Goal: Task Accomplishment & Management: Use online tool/utility

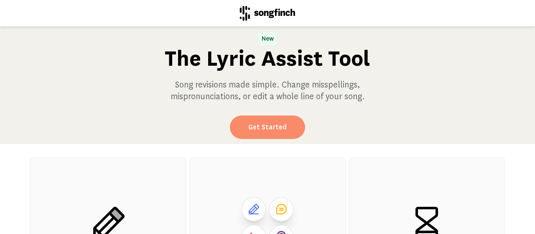
click at [273, 131] on link "Get Started" at bounding box center [267, 126] width 75 height 23
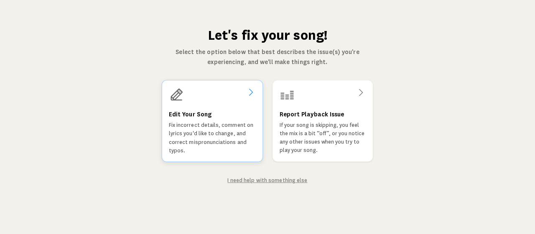
click at [213, 114] on div "Edit Your Song Fix incorrect details, comment on lyrics you'd like to change, a…" at bounding box center [212, 132] width 87 height 46
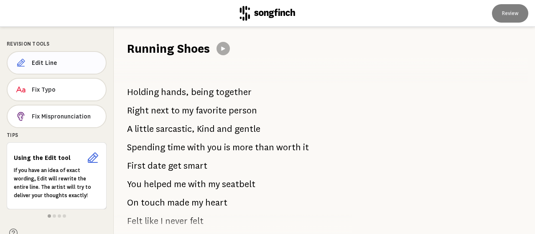
click at [72, 64] on span "Edit Line" at bounding box center [65, 63] width 67 height 8
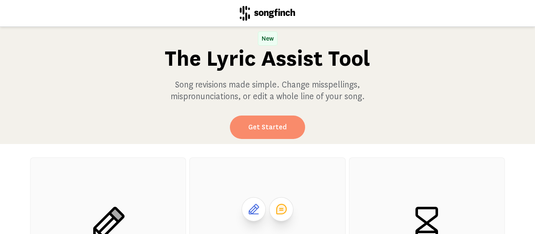
click at [273, 127] on link "Get Started" at bounding box center [267, 126] width 75 height 23
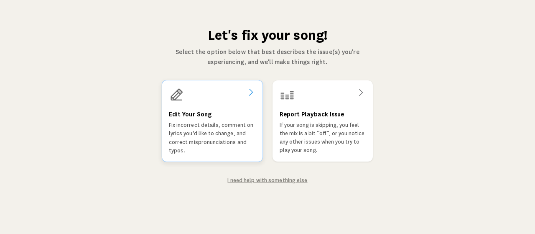
click at [214, 107] on div "Edit Your Song Fix incorrect details, comment on lyrics you'd like to change, a…" at bounding box center [212, 121] width 101 height 82
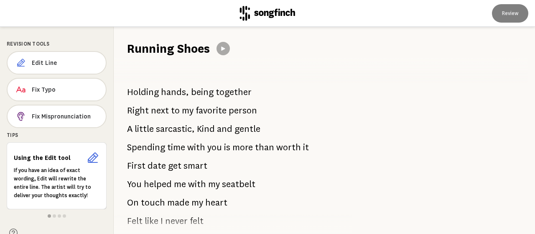
drag, startPoint x: 128, startPoint y: 91, endPoint x: 143, endPoint y: 104, distance: 19.6
click at [143, 118] on div "Holding hands, being together Right next to my favorite person A little sarcast…" at bounding box center [228, 145] width 229 height 177
drag, startPoint x: 129, startPoint y: 89, endPoint x: 199, endPoint y: 114, distance: 74.1
click at [199, 114] on div "Holding hands, being together Right next to my favorite person A little sarcast…" at bounding box center [228, 145] width 229 height 177
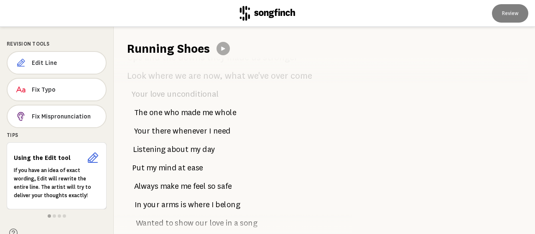
scroll to position [376, 0]
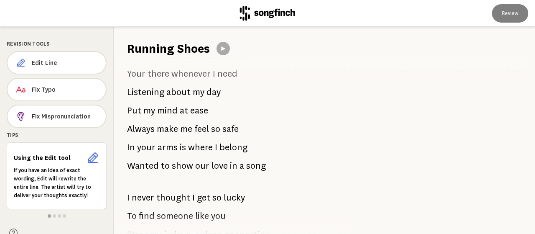
drag, startPoint x: 188, startPoint y: 123, endPoint x: 229, endPoint y: 123, distance: 41.0
click at [119, 124] on div "Holding hands, being together Right next to my favorite person A little sarcast…" at bounding box center [228, 145] width 229 height 177
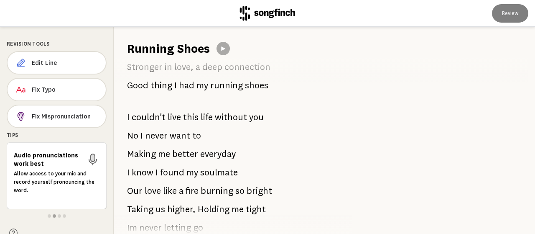
scroll to position [586, 0]
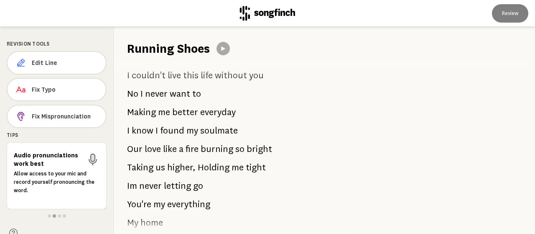
drag, startPoint x: 240, startPoint y: 129, endPoint x: 137, endPoint y: 130, distance: 103.3
click at [140, 131] on div "Holding hands, being together Right next to my favorite person A little sarcast…" at bounding box center [228, 145] width 229 height 177
click at [152, 131] on span "know" at bounding box center [143, 130] width 22 height 17
click at [217, 130] on span "soulmate" at bounding box center [219, 130] width 38 height 17
click at [74, 62] on span "Edit Line" at bounding box center [65, 63] width 67 height 8
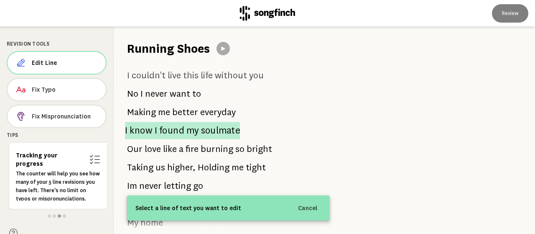
click at [202, 133] on span "soulmate" at bounding box center [220, 131] width 39 height 18
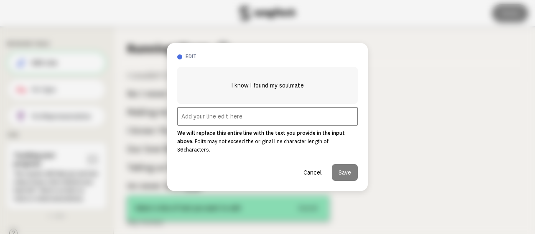
click at [210, 119] on input "text" at bounding box center [267, 116] width 181 height 18
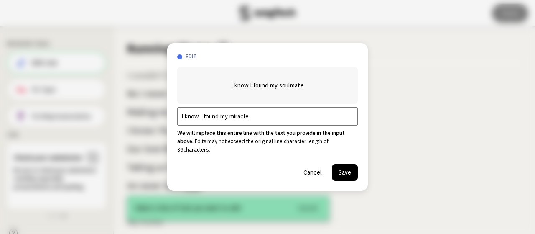
type input "I know I found my miracle"
click at [343, 171] on button "Save" at bounding box center [345, 172] width 26 height 17
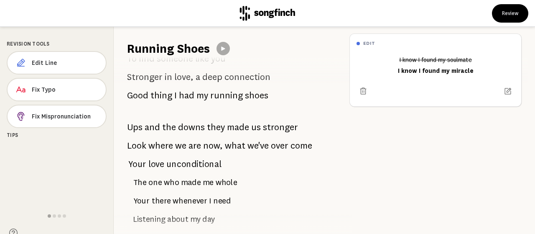
scroll to position [251, 0]
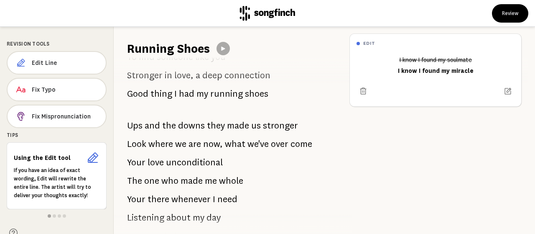
click at [228, 96] on span "running" at bounding box center [226, 93] width 33 height 17
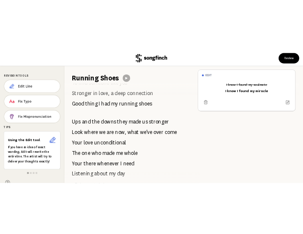
scroll to position [209, 0]
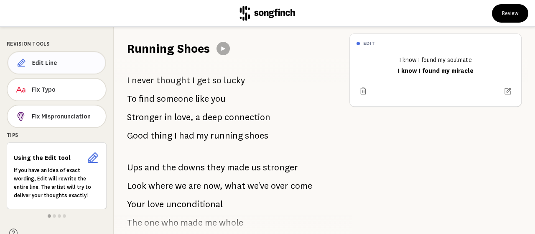
click at [43, 56] on button "Edit Line" at bounding box center [56, 62] width 99 height 23
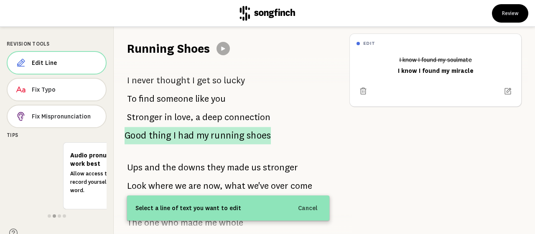
click at [206, 137] on span "my" at bounding box center [203, 135] width 12 height 17
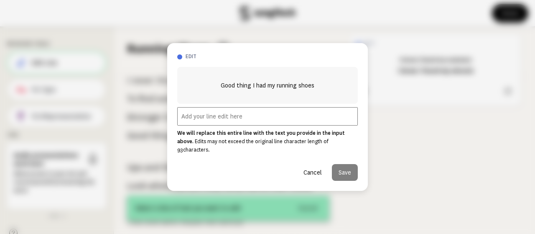
click at [218, 123] on input "text" at bounding box center [267, 116] width 181 height 18
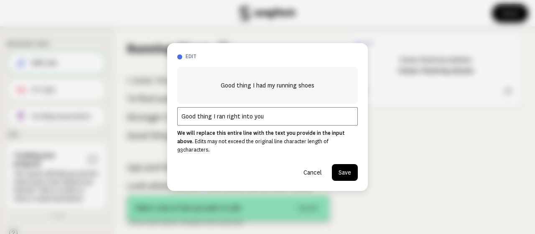
click at [272, 122] on input "Good thing I ran right into you" at bounding box center [267, 116] width 181 height 18
click at [196, 119] on input "Good thing I ran right into you" at bounding box center [267, 116] width 181 height 18
type input "Good thing I ran right into you"
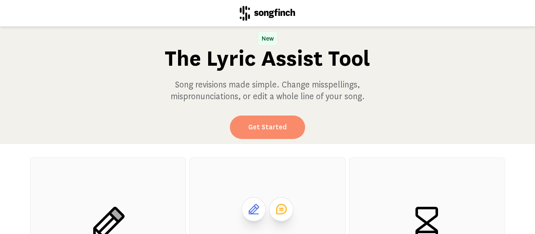
click at [258, 133] on link "Get Started" at bounding box center [267, 126] width 75 height 23
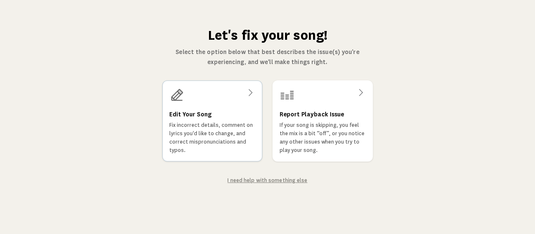
click at [225, 133] on p "Fix incorrect details, comment on lyrics you'd like to change, and correct misp…" at bounding box center [212, 137] width 86 height 33
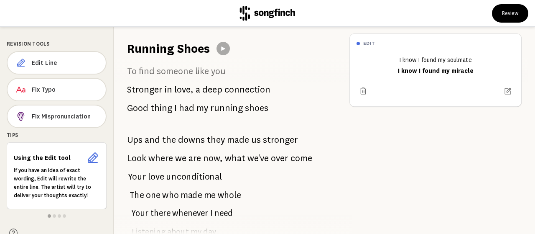
scroll to position [251, 0]
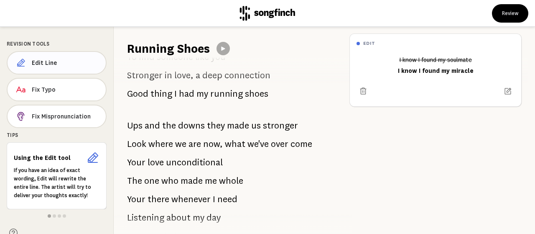
click at [48, 57] on button "Edit Line" at bounding box center [57, 62] width 100 height 23
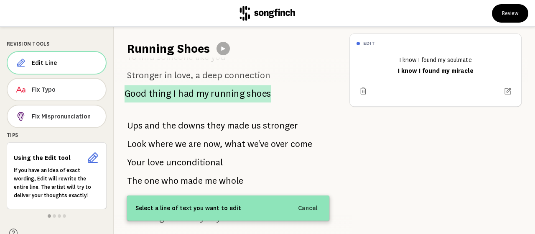
click at [202, 94] on span "my" at bounding box center [203, 93] width 12 height 17
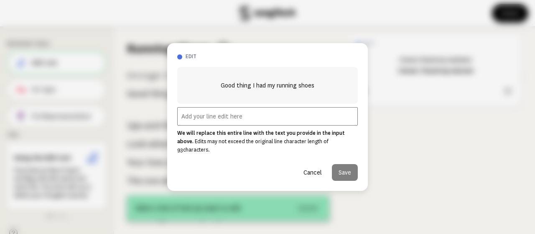
click at [236, 125] on input "text" at bounding box center [267, 116] width 181 height 18
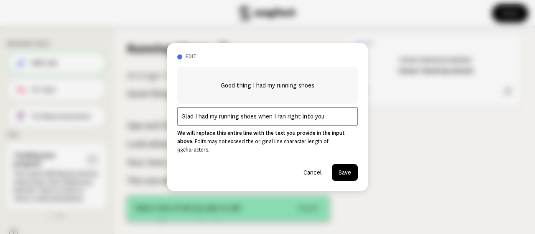
type input "Glad I had my running shoes when I ran right into you"
click at [346, 170] on button "Save" at bounding box center [345, 172] width 26 height 17
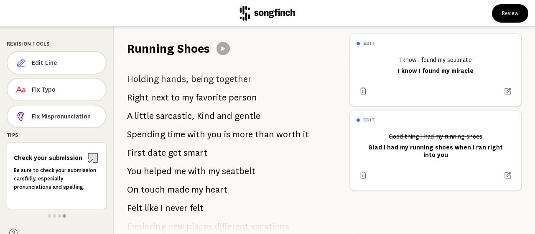
scroll to position [0, 0]
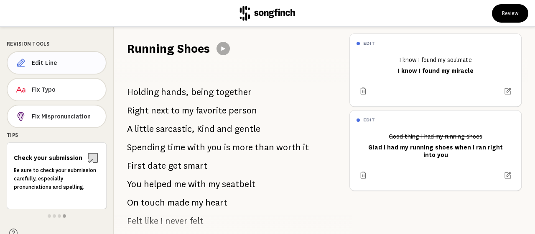
click at [51, 62] on span "Edit Line" at bounding box center [65, 63] width 67 height 8
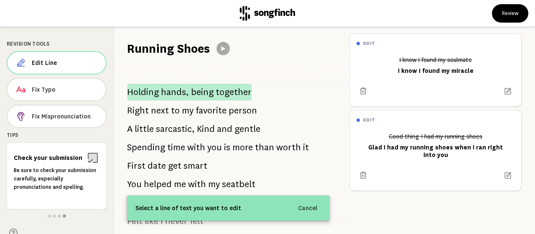
click at [200, 91] on span "being" at bounding box center [202, 92] width 23 height 17
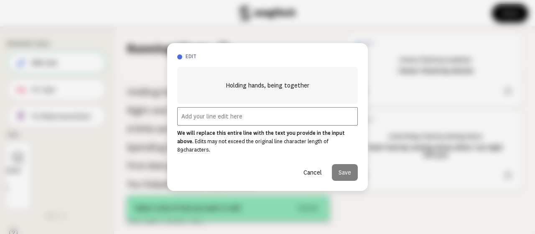
click at [231, 120] on input "text" at bounding box center [267, 116] width 181 height 18
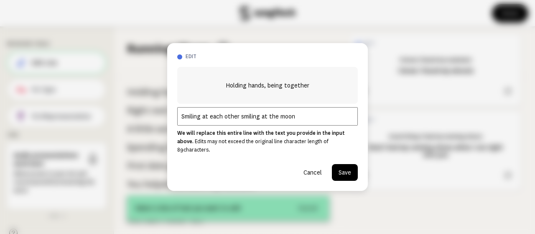
type input "Smiling at each other smiling at the moon"
click at [340, 166] on button "Save" at bounding box center [345, 172] width 26 height 17
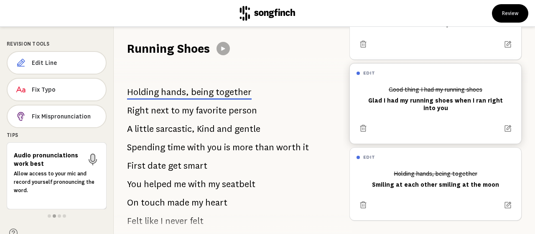
scroll to position [52, 0]
